Goal: Task Accomplishment & Management: Manage account settings

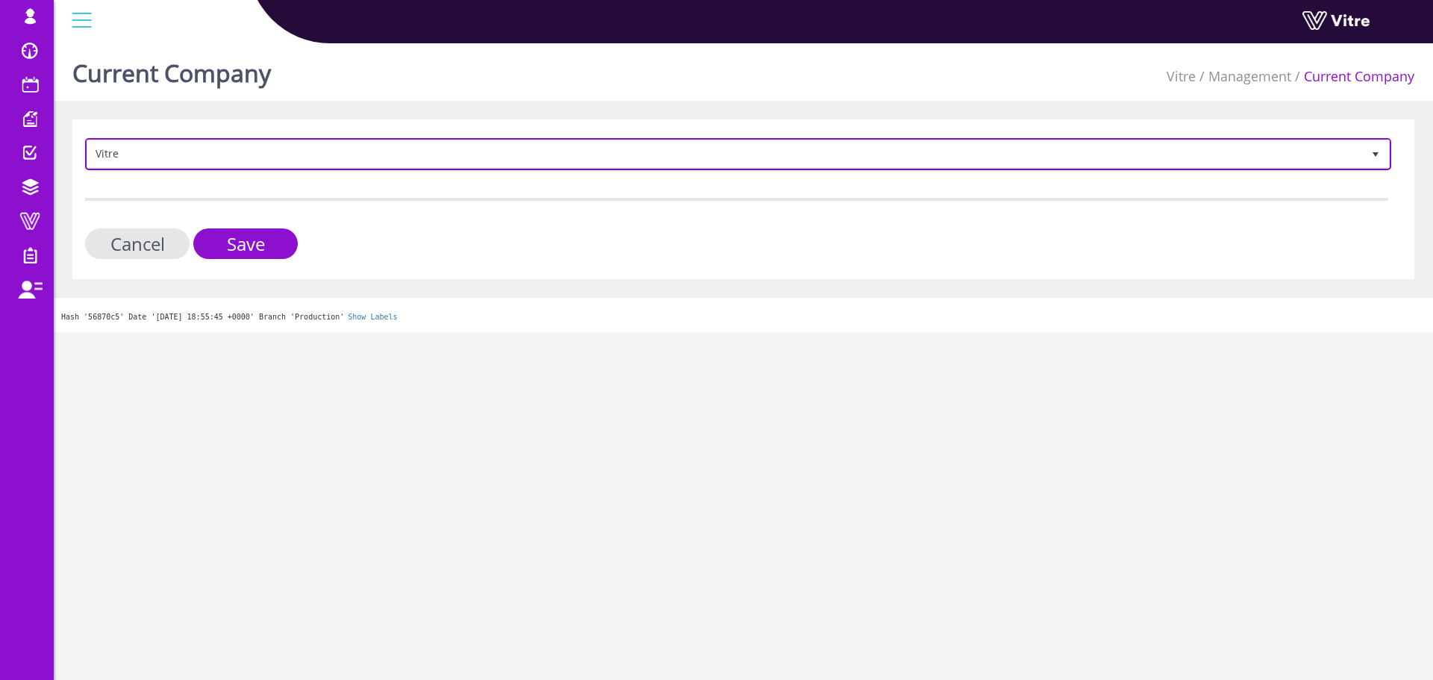
click at [188, 155] on span "Vitre" at bounding box center [724, 153] width 1275 height 27
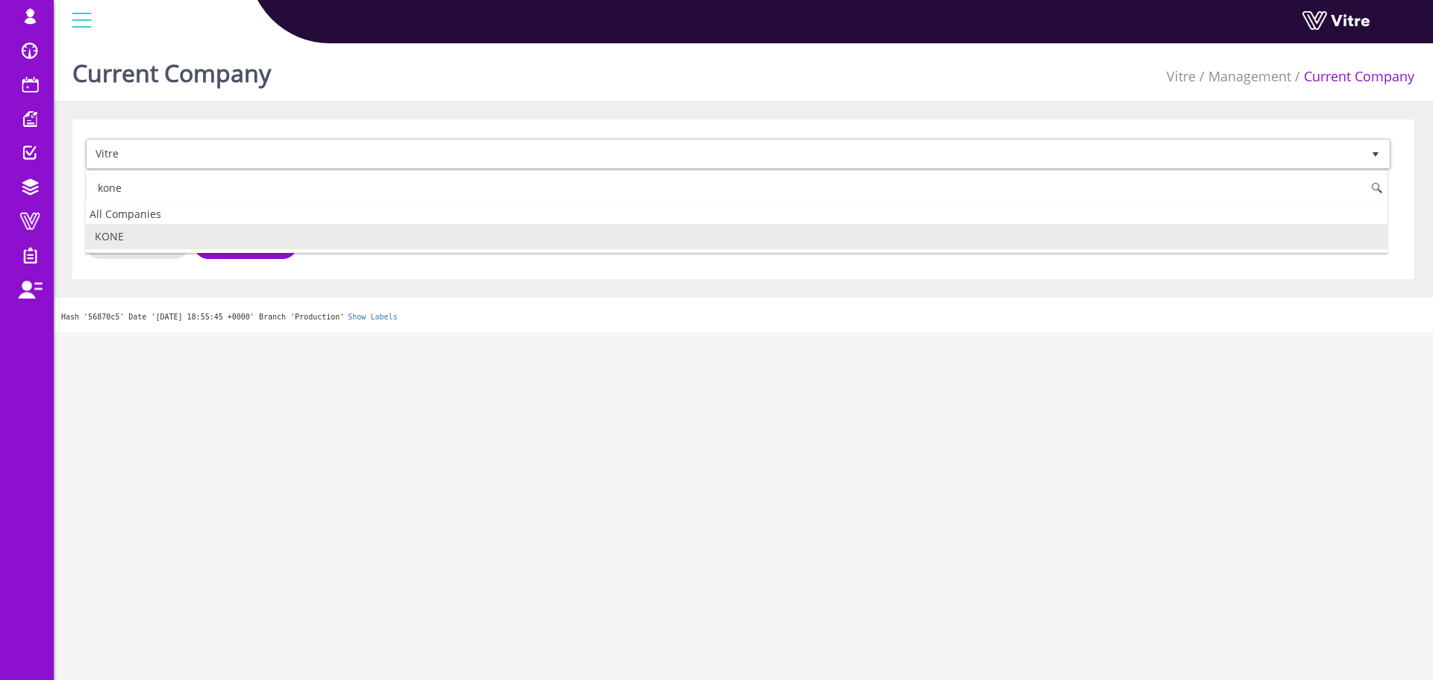
click at [178, 231] on li "KONE" at bounding box center [737, 236] width 1302 height 25
type input "kone"
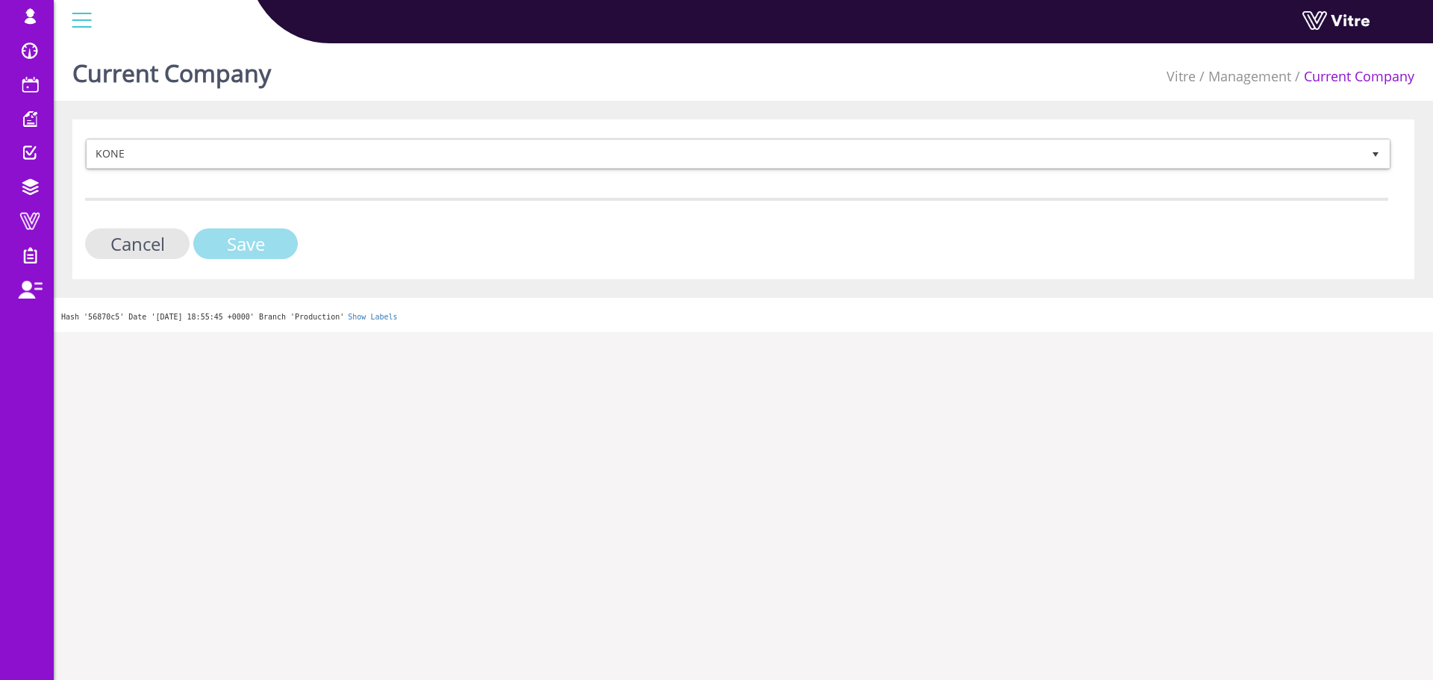
click at [214, 243] on input "Save" at bounding box center [245, 243] width 104 height 31
